Goal: Find specific page/section

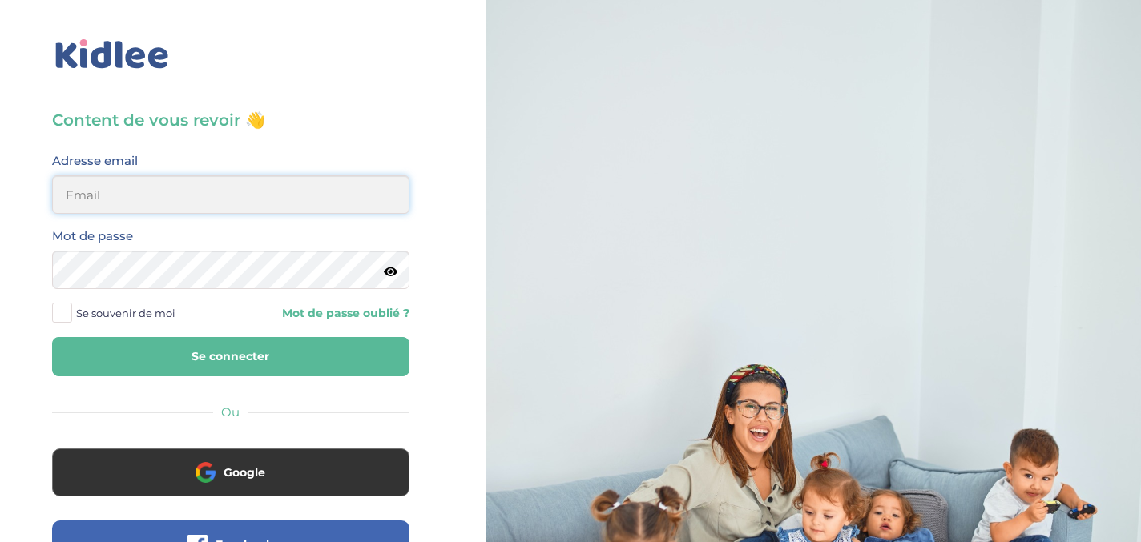
click at [94, 195] on input "email" at bounding box center [230, 194] width 357 height 38
click at [95, 202] on input "email" at bounding box center [230, 194] width 357 height 38
type input "sophia.jm.schneider@gmail.com"
click at [175, 359] on button "Se connecter" at bounding box center [230, 356] width 357 height 39
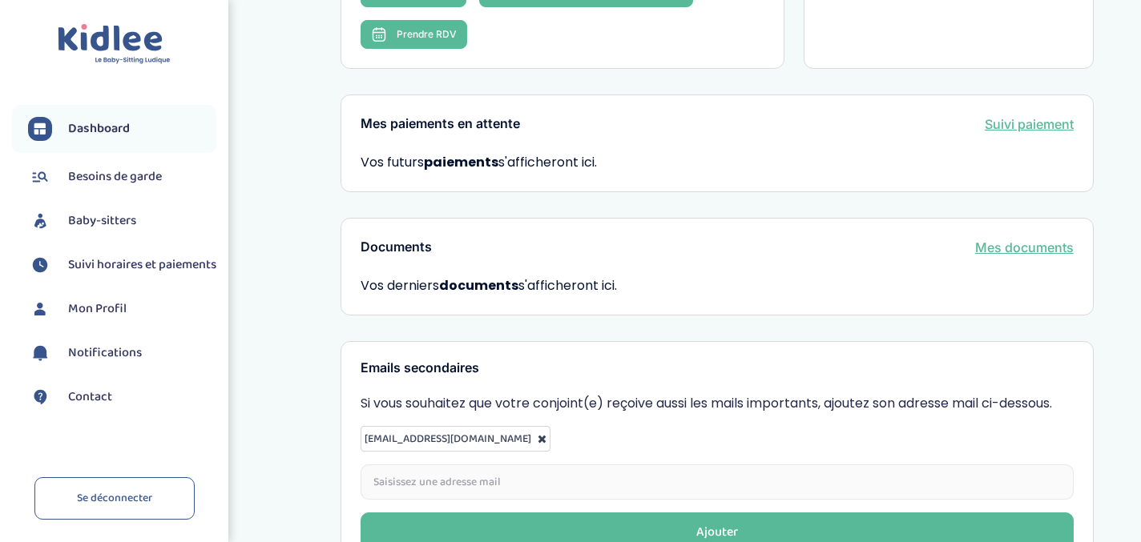
scroll to position [463, 0]
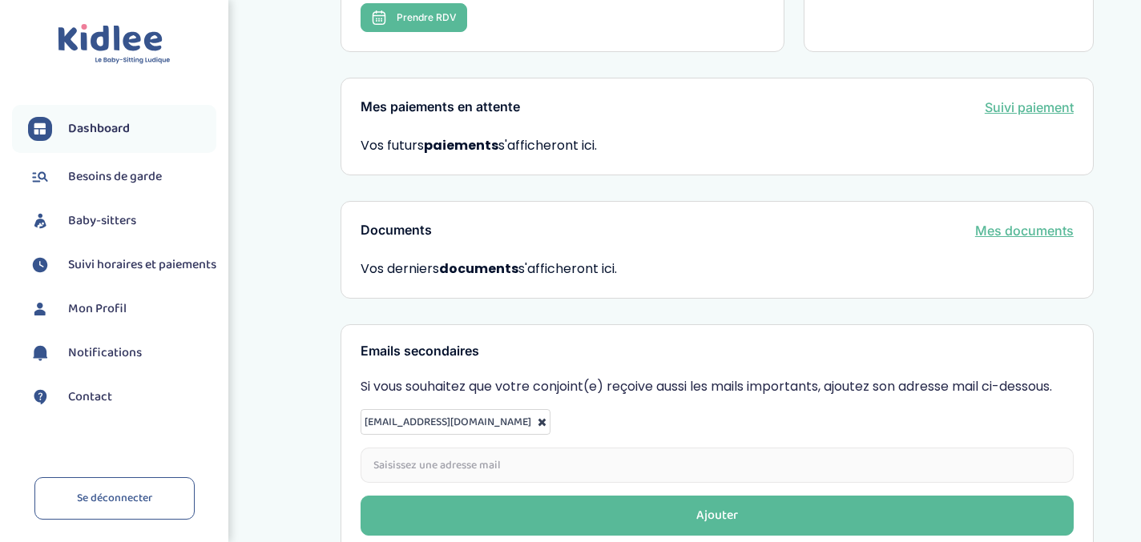
click at [112, 221] on span "Baby-sitters" at bounding box center [102, 221] width 68 height 19
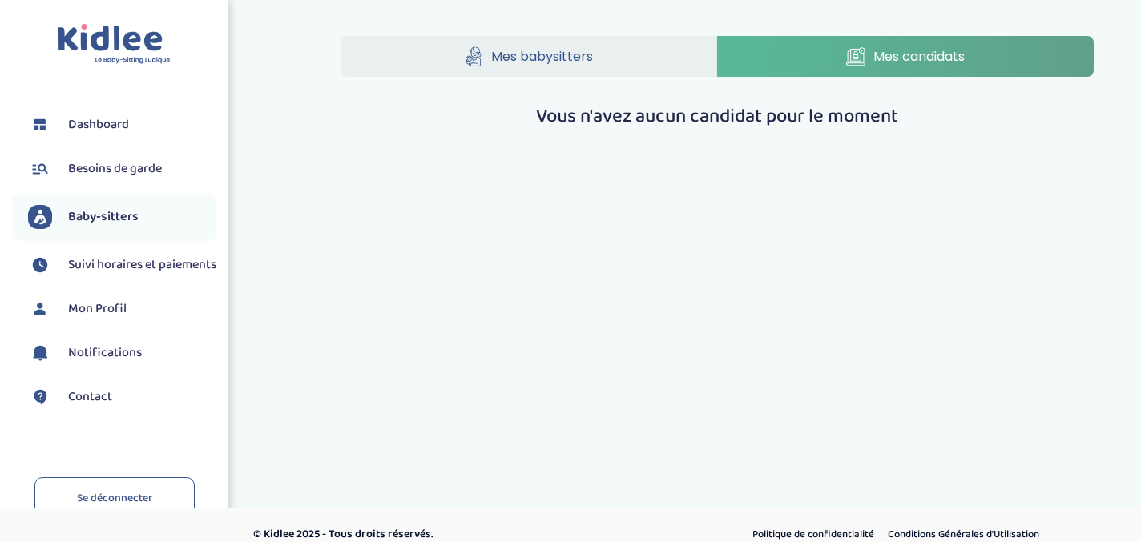
click at [568, 44] on link "Mes babysitters" at bounding box center [528, 56] width 377 height 41
